Goal: Task Accomplishment & Management: Use online tool/utility

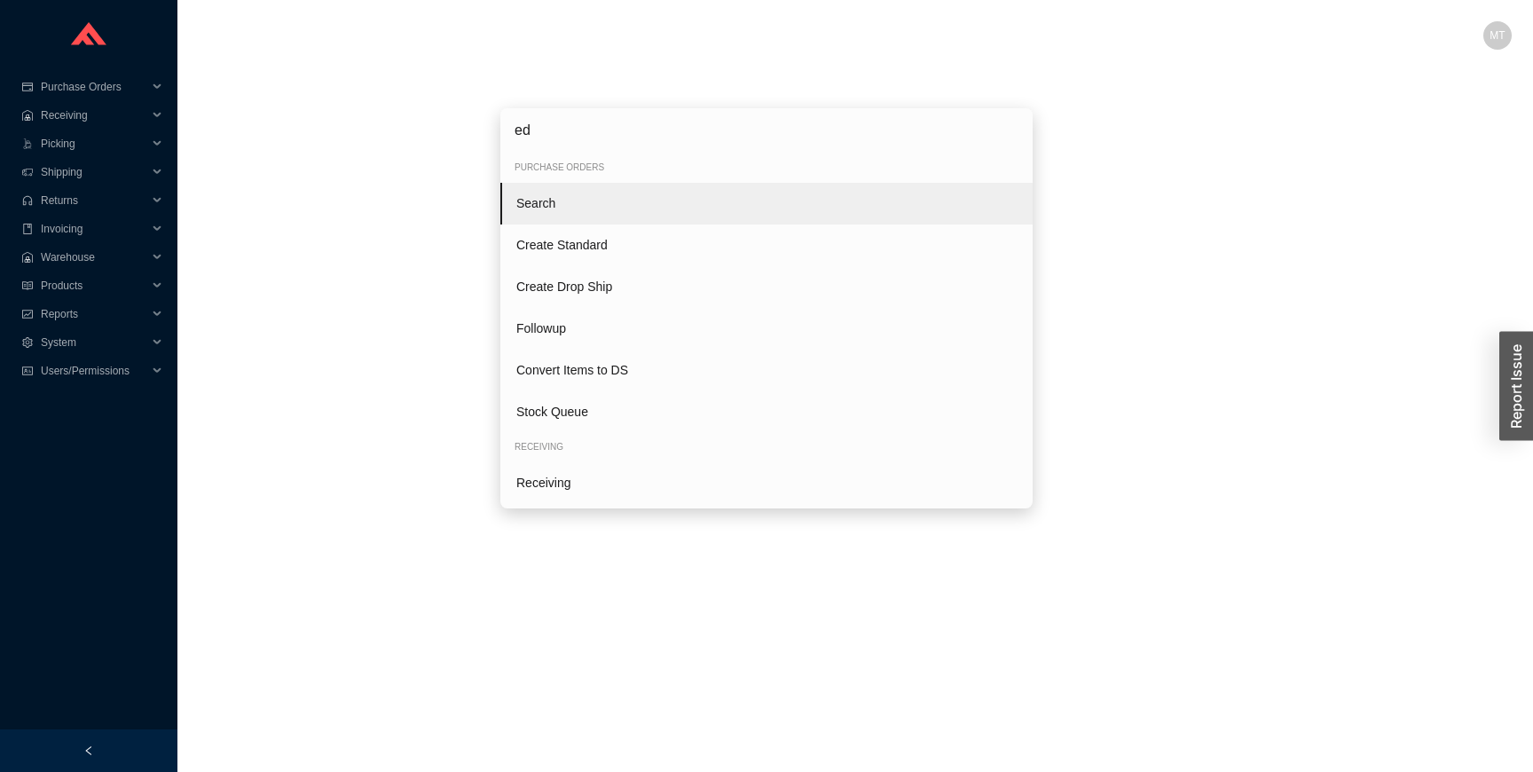
type input "edi"
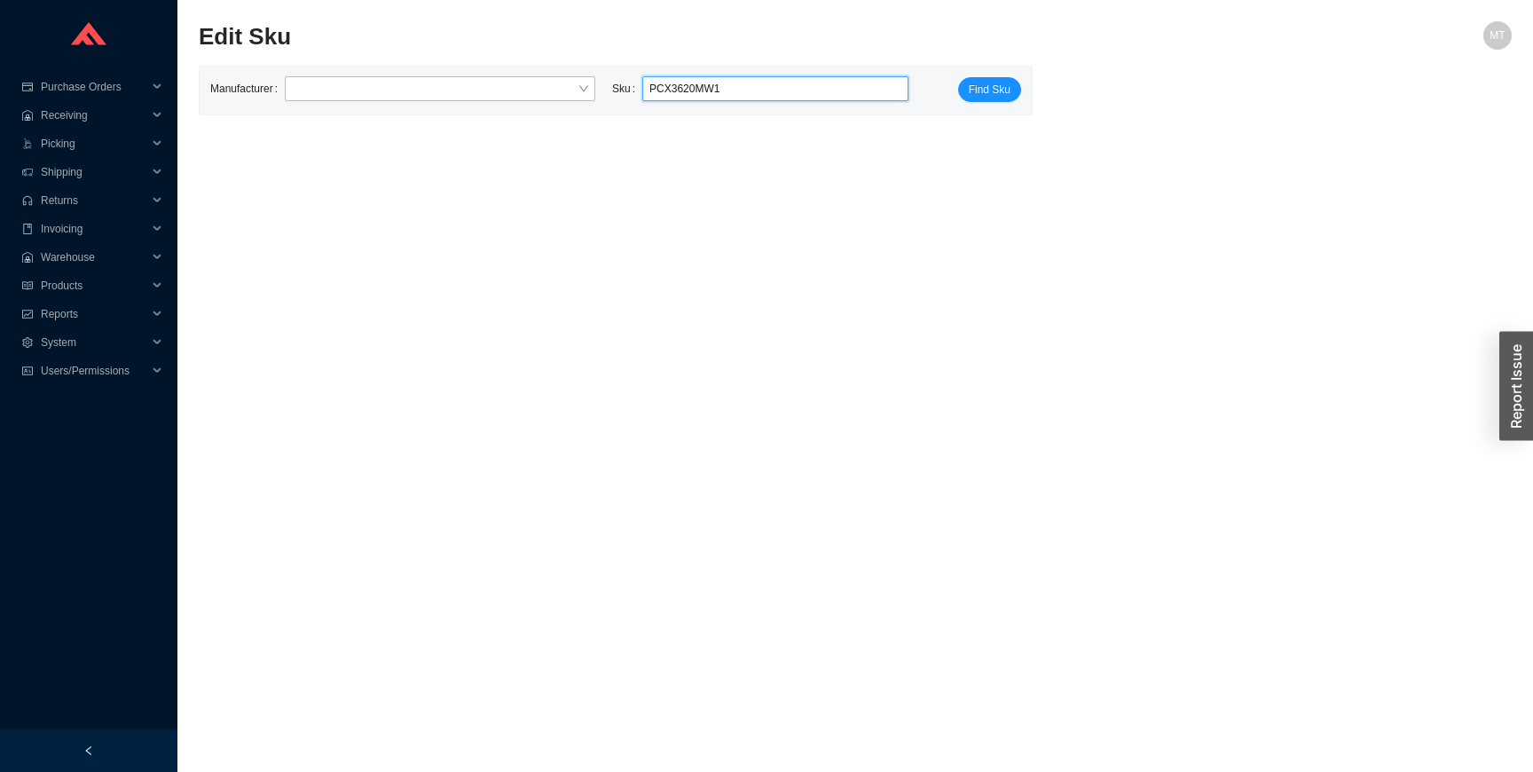
type input "PCX3620MW1"
click at [744, 89] on input "PCX3620MW1" at bounding box center [775, 88] width 252 height 23
click at [720, 89] on input "PCX3620MW1" at bounding box center [775, 88] width 252 height 23
paste input "PCX3620MW1"
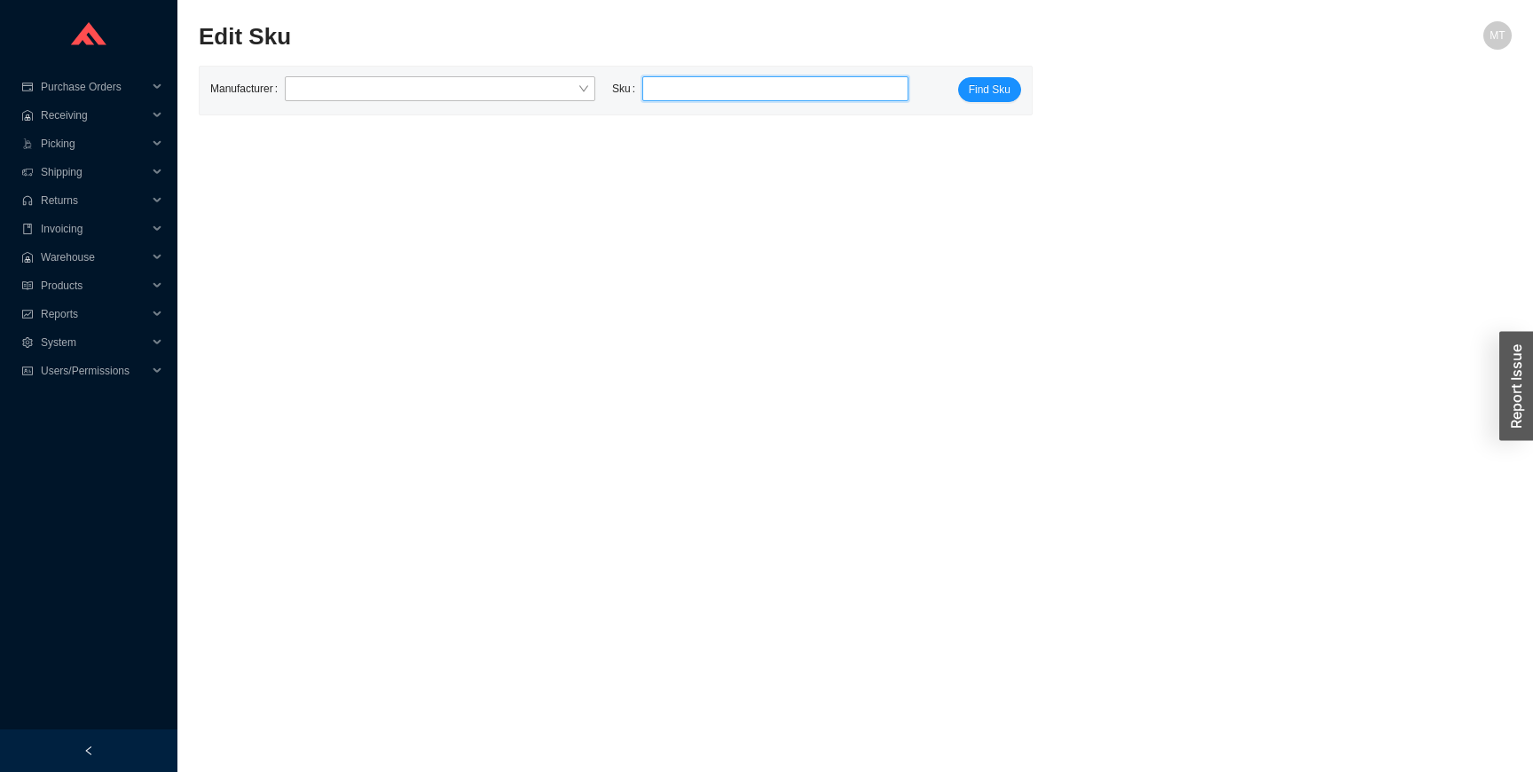
type input "PCX3620MW1"
click at [765, 88] on input "PCX3620MW1" at bounding box center [775, 88] width 252 height 23
click button "Find Sku" at bounding box center [989, 89] width 63 height 25
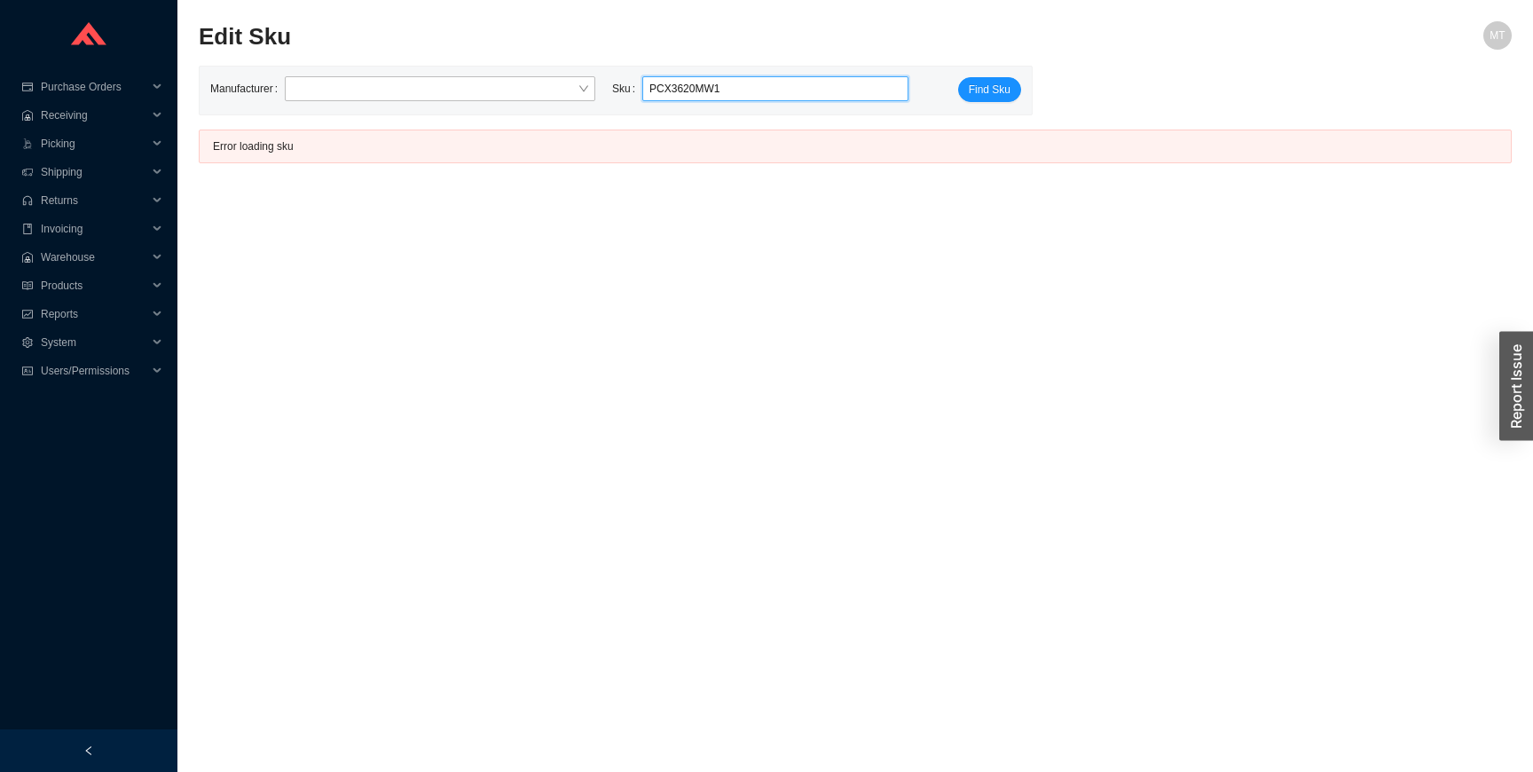
click at [744, 85] on input "PCX3620MW1" at bounding box center [775, 88] width 252 height 23
